Goal: Find contact information: Find contact information

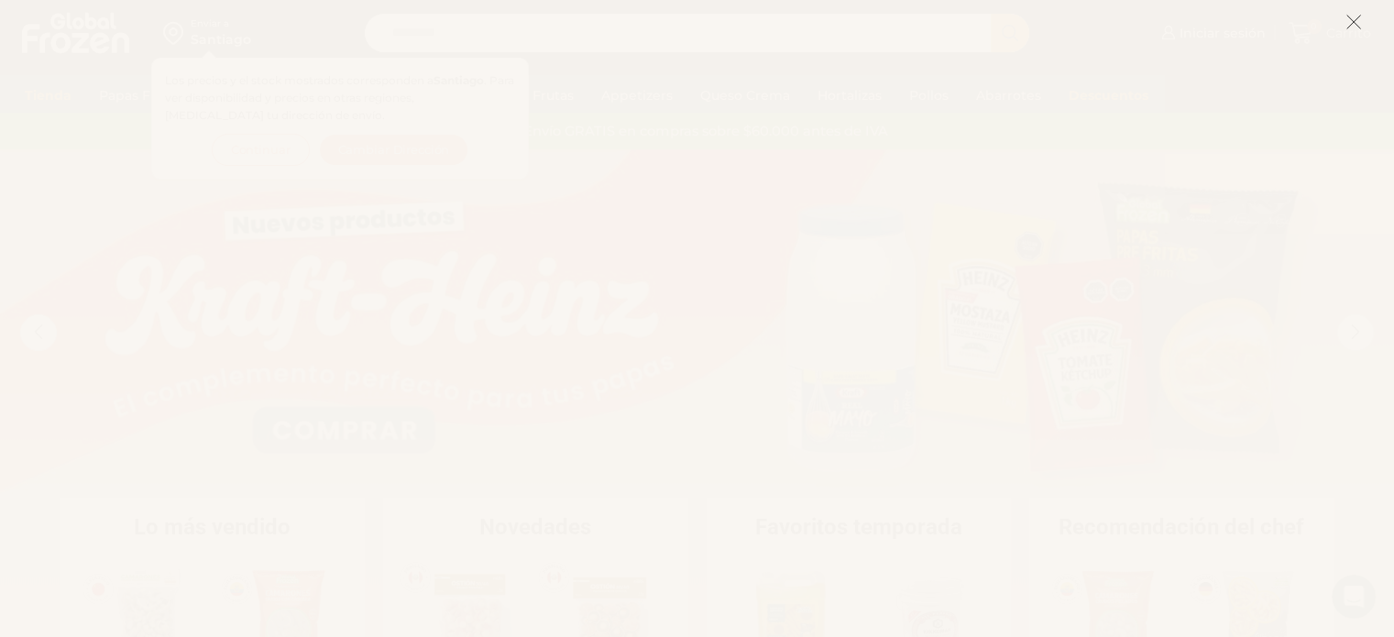
click at [1352, 24] on icon at bounding box center [1353, 22] width 16 height 16
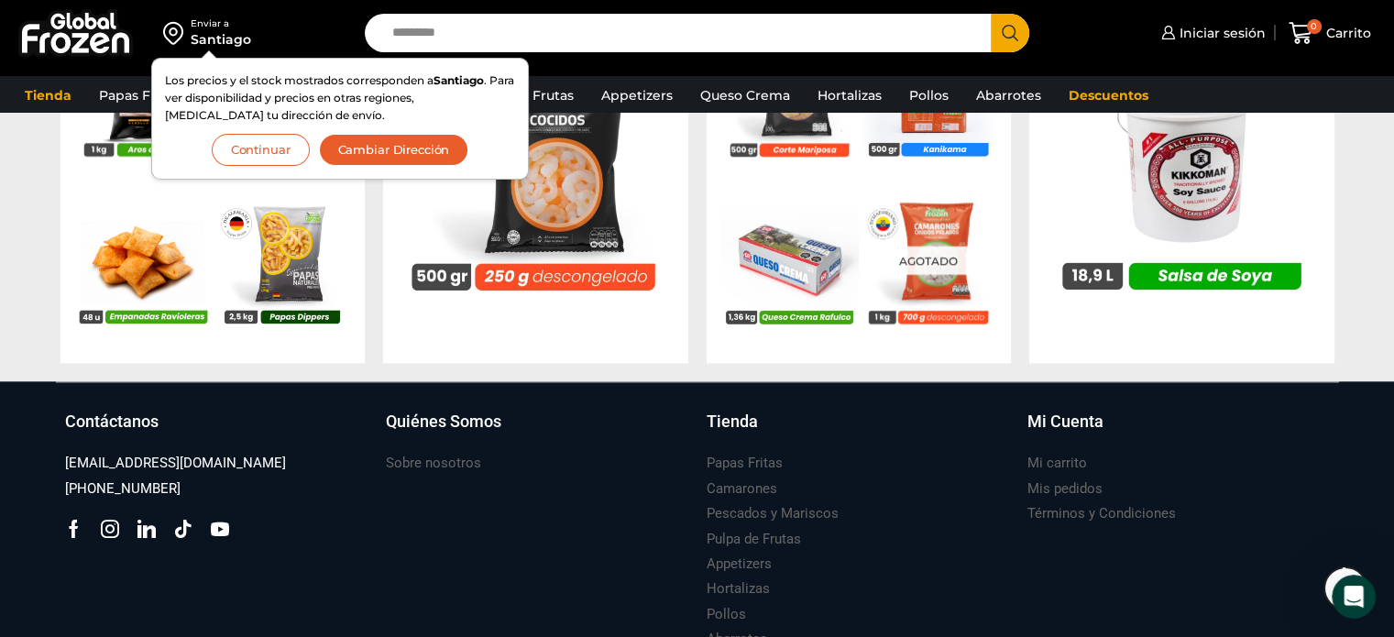
scroll to position [2060, 0]
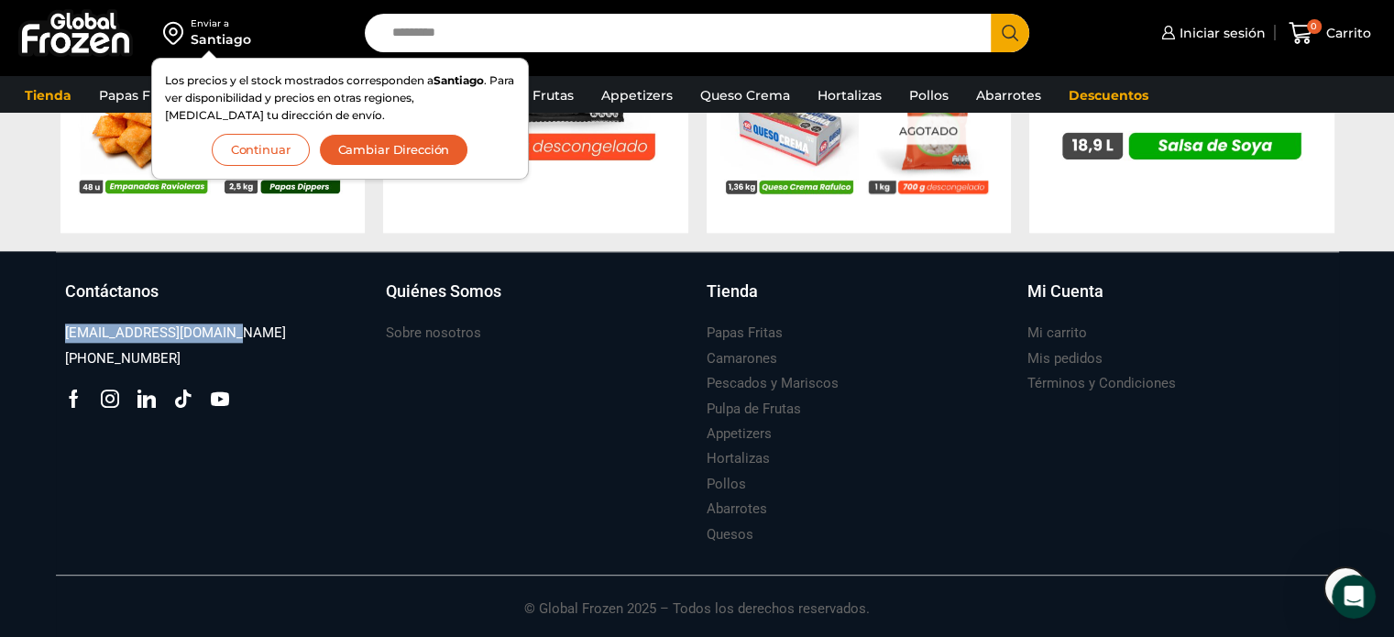
drag, startPoint x: 242, startPoint y: 332, endPoint x: 54, endPoint y: 341, distance: 188.1
click at [54, 341] on div "Suscríbete y no te pierdas nuestras ofertas y novedades ****** Contáctanos [EMA…" at bounding box center [697, 445] width 1310 height 388
copy h3 "[EMAIL_ADDRESS][DOMAIN_NAME]"
drag, startPoint x: 186, startPoint y: 362, endPoint x: 73, endPoint y: 358, distance: 112.8
click at [73, 358] on div "[PHONE_NUMBER]" at bounding box center [216, 358] width 302 height 25
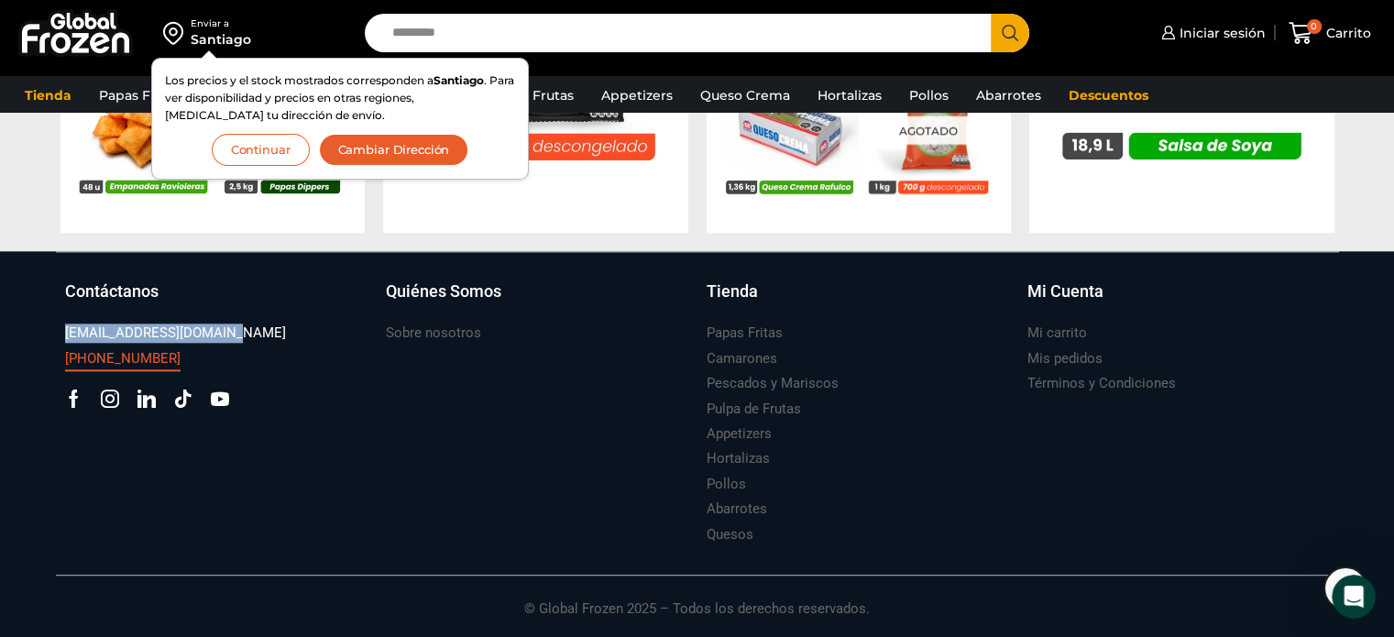
copy h3 "56 9 5420 1037"
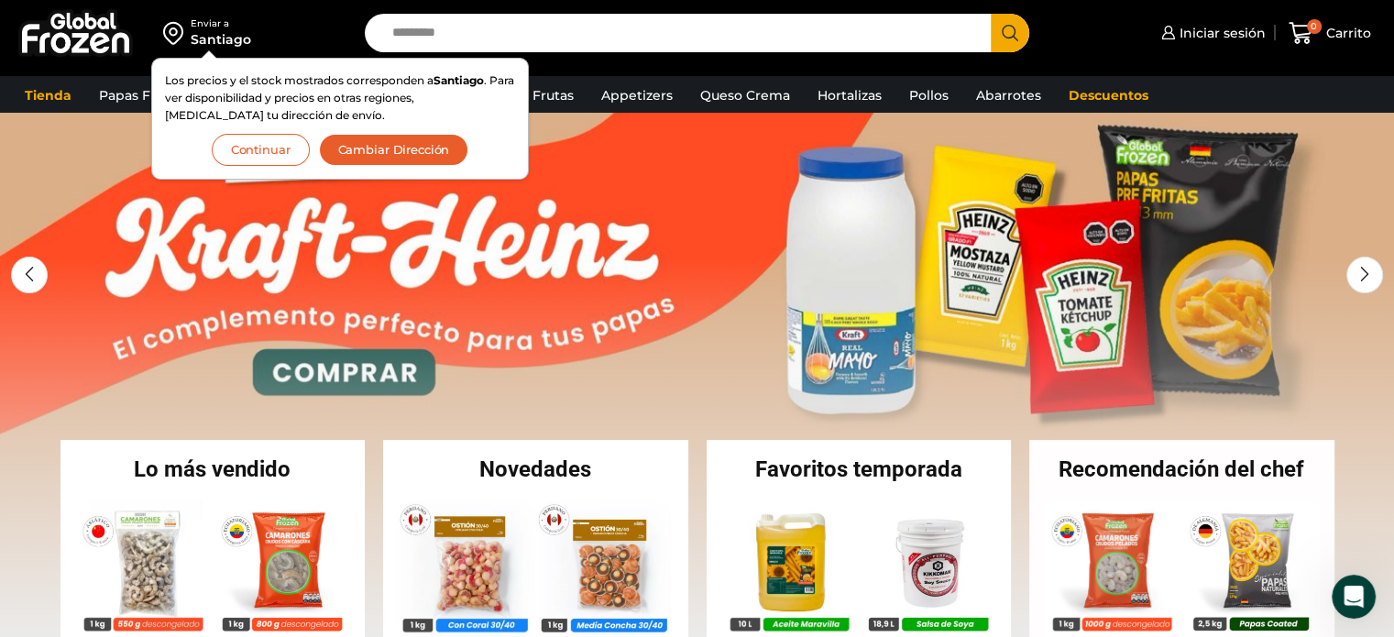
scroll to position [0, 0]
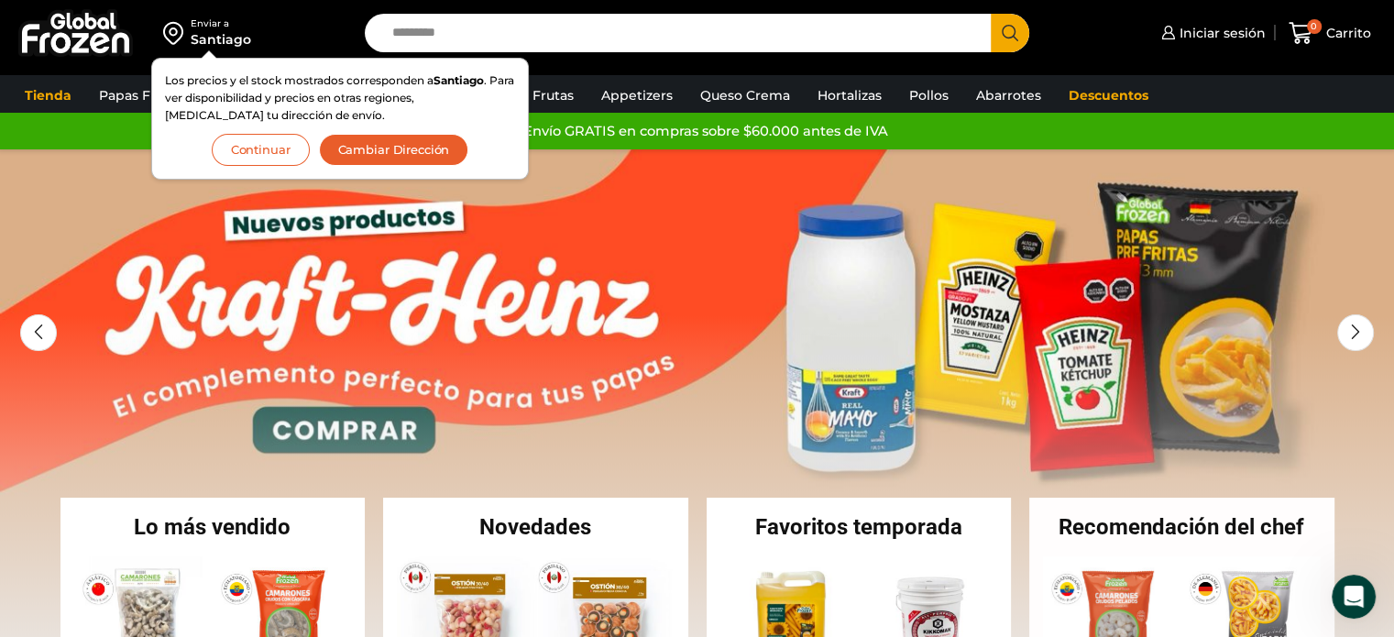
click at [266, 152] on button "Continuar" at bounding box center [261, 150] width 98 height 32
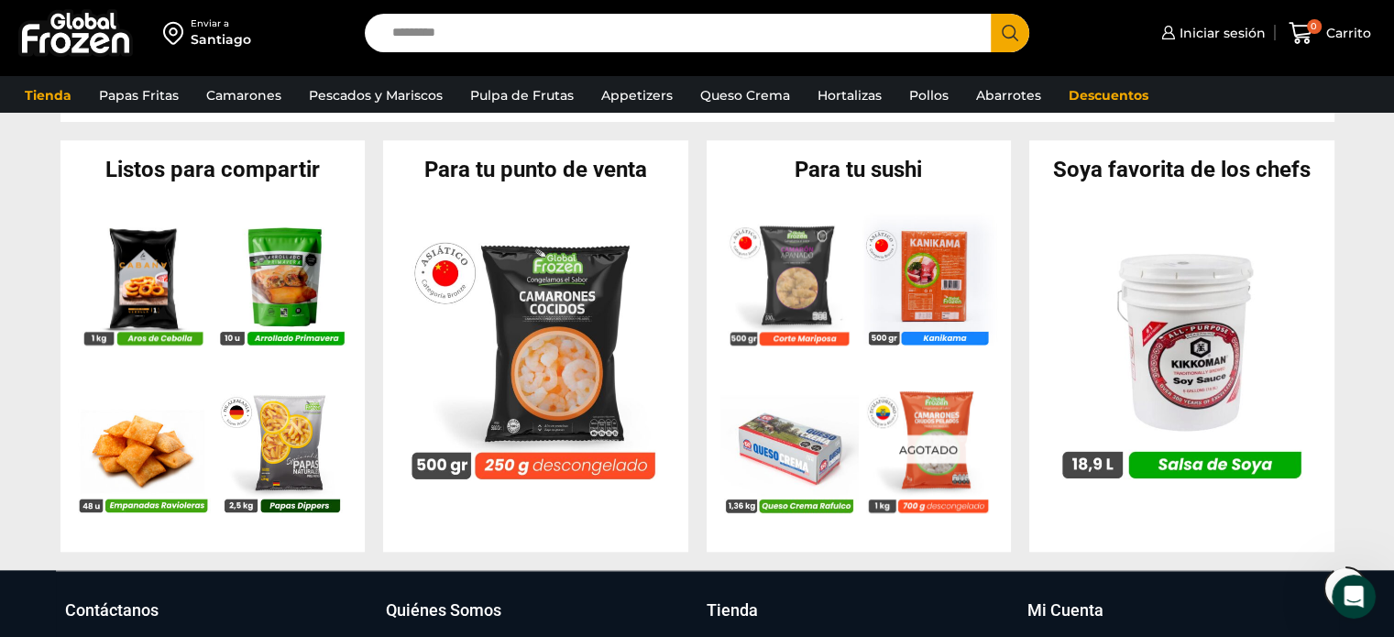
scroll to position [2060, 0]
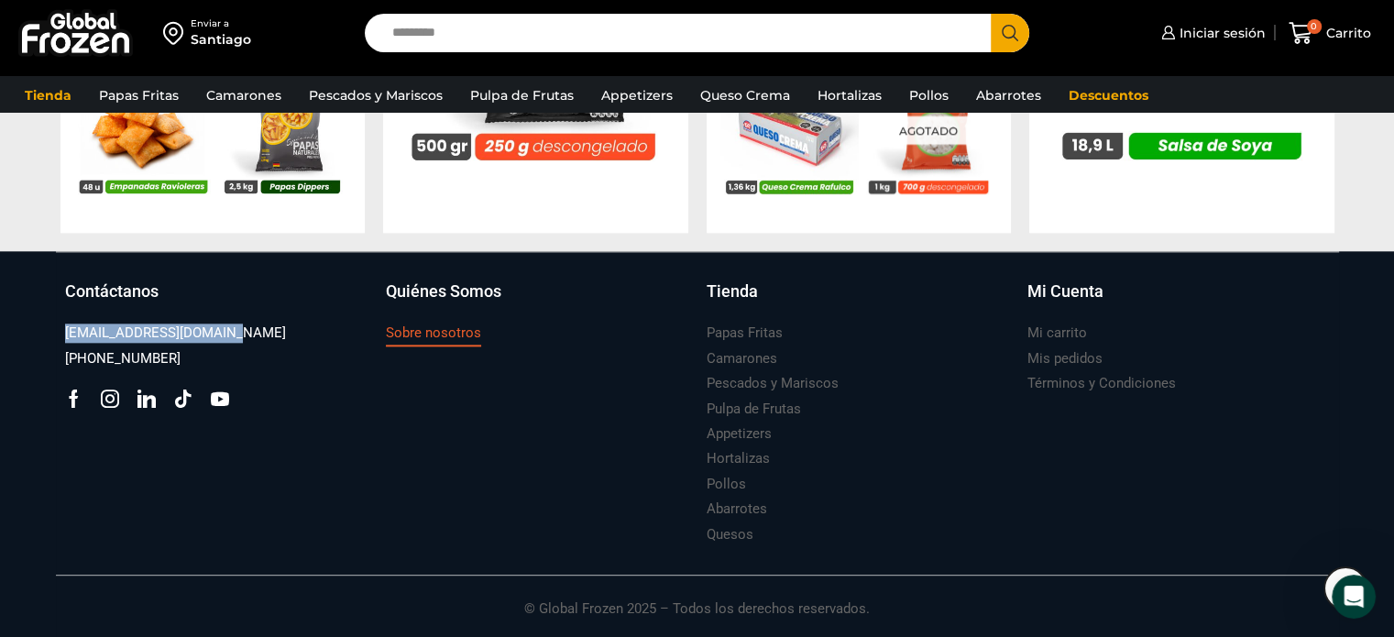
click at [426, 332] on h3 "Sobre nosotros" at bounding box center [433, 332] width 95 height 19
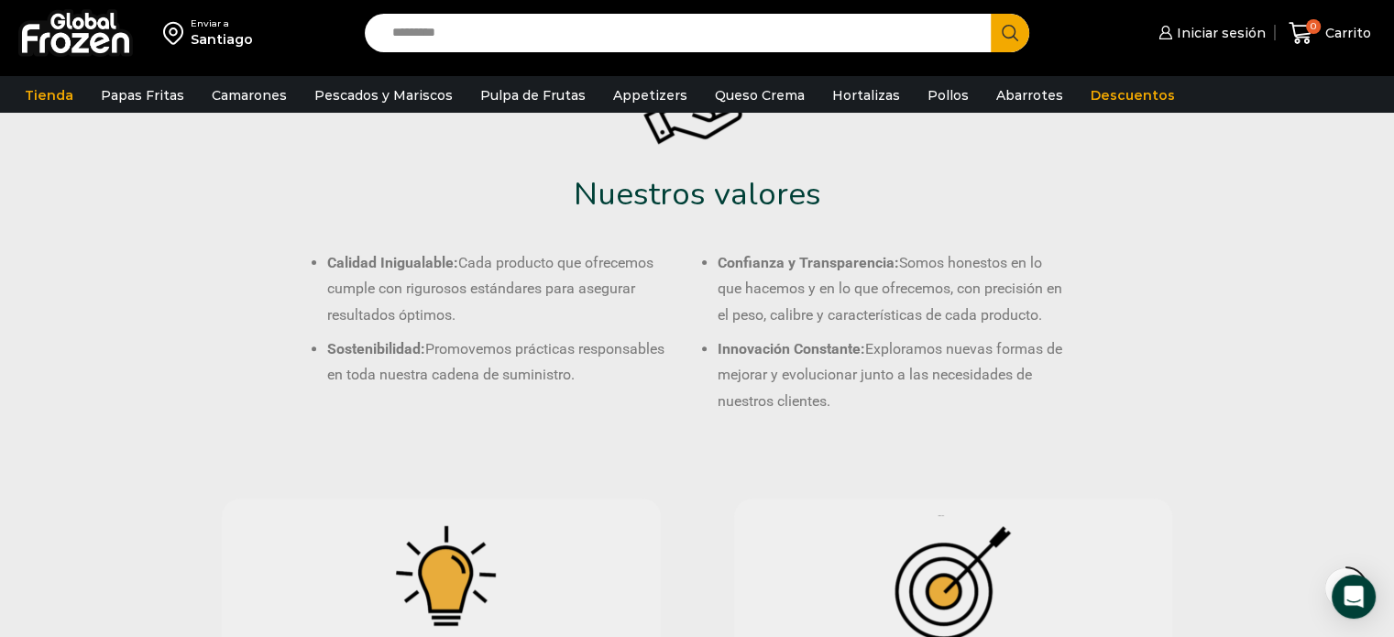
scroll to position [550, 0]
